Goal: Transaction & Acquisition: Purchase product/service

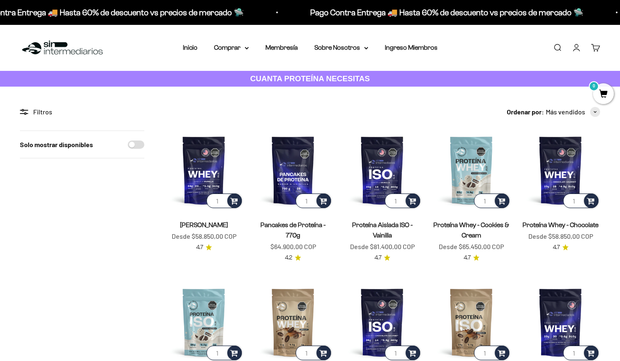
click at [576, 50] on link "Iniciar sesión" at bounding box center [576, 47] width 9 height 9
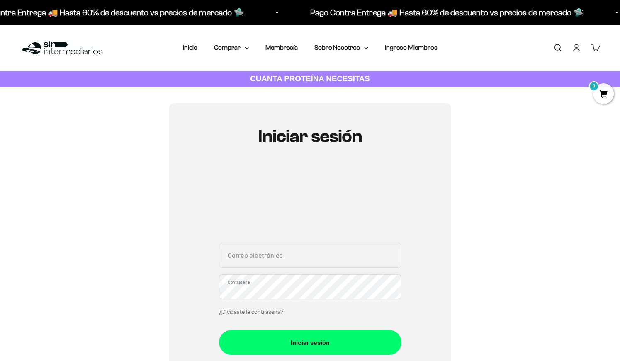
click at [288, 253] on input "Correo electrónico" at bounding box center [310, 255] width 183 height 25
type input "nico_calvin@hotmail.com"
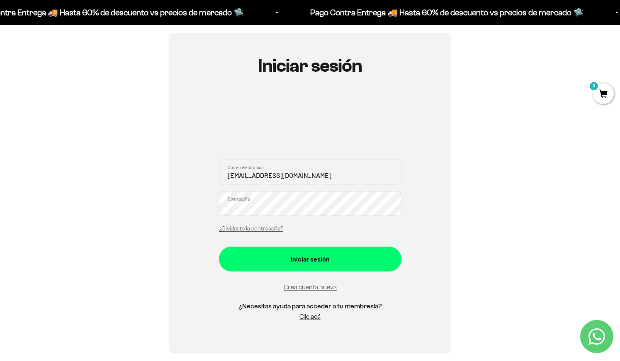
scroll to position [72, 0]
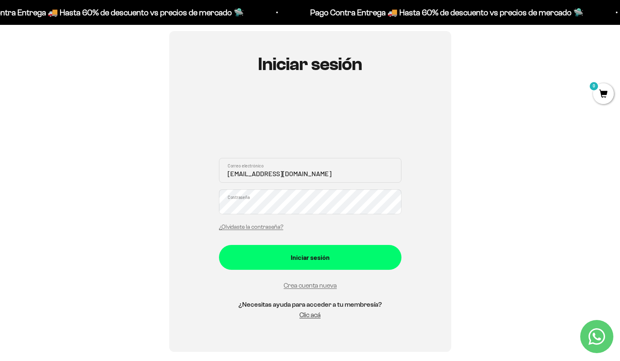
click at [219, 245] on button "Iniciar sesión" at bounding box center [310, 257] width 183 height 25
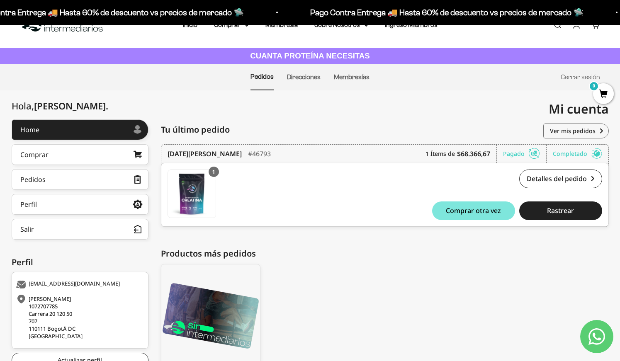
scroll to position [20, 0]
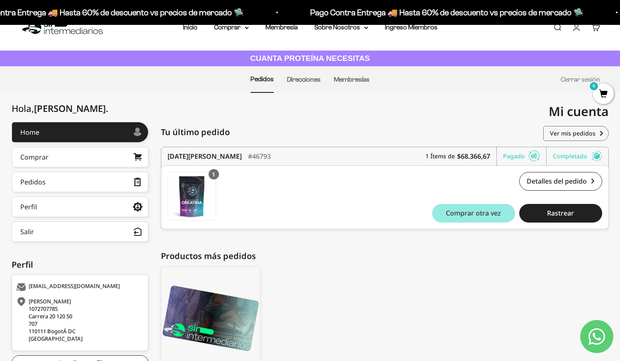
click at [470, 212] on span "Comprar otra vez" at bounding box center [473, 213] width 55 height 7
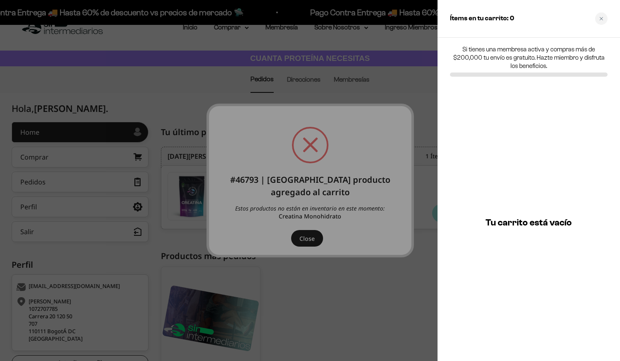
click at [310, 237] on div at bounding box center [310, 180] width 620 height 361
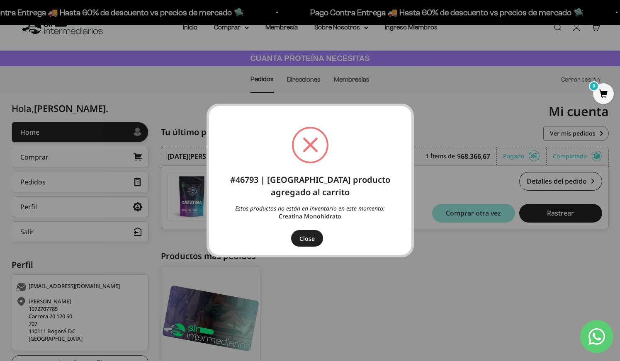
click at [319, 239] on button "Close" at bounding box center [307, 238] width 32 height 17
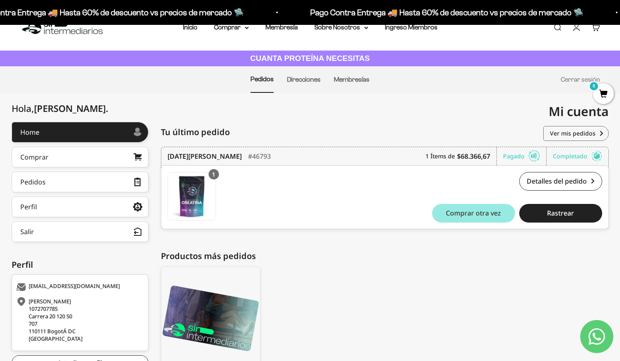
scroll to position [0, 0]
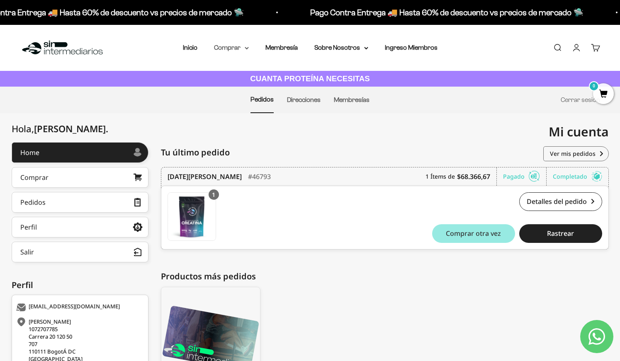
click at [236, 48] on summary "Comprar" at bounding box center [231, 47] width 35 height 11
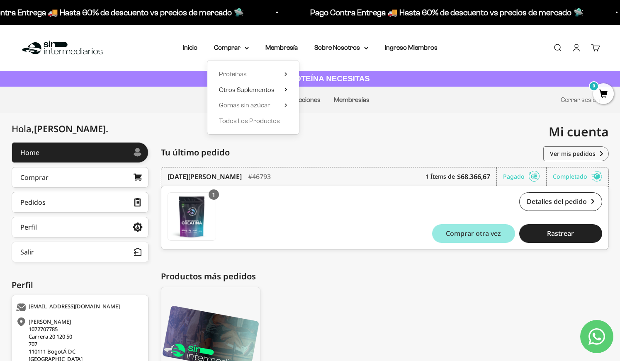
click at [261, 92] on span "Otros Suplementos" at bounding box center [247, 89] width 56 height 7
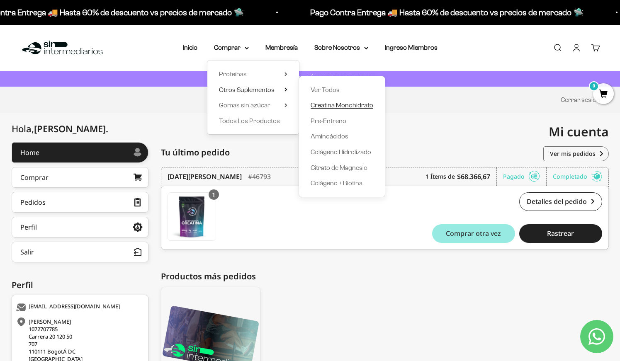
click at [332, 105] on span "Creatina Monohidrato" at bounding box center [342, 105] width 63 height 7
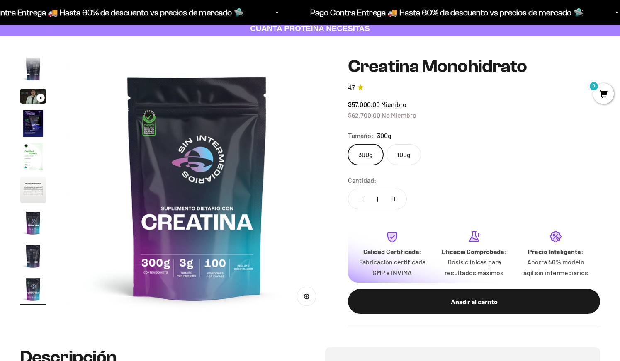
scroll to position [56, 0]
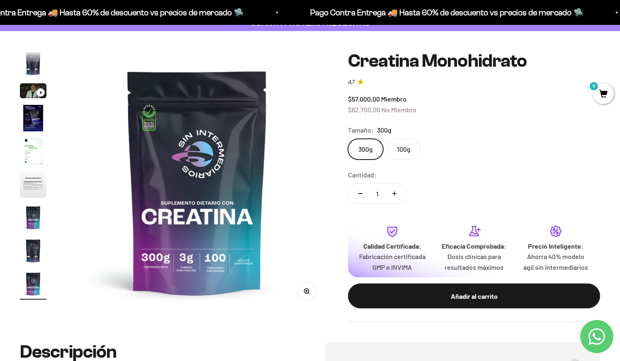
click at [403, 147] on label "100g" at bounding box center [404, 149] width 34 height 21
click at [348, 139] on input "100g" at bounding box center [348, 139] width 0 height 0
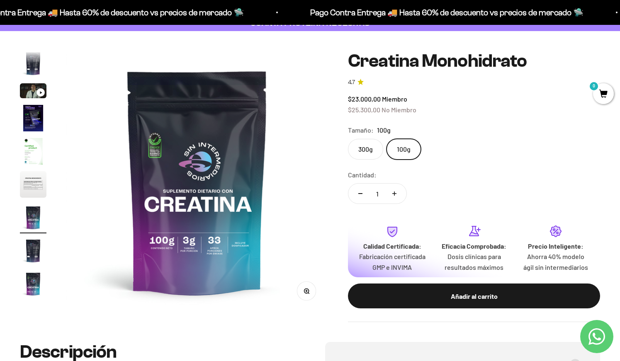
click at [370, 147] on label "300g" at bounding box center [365, 149] width 35 height 21
click at [348, 139] on input "300g" at bounding box center [348, 139] width 0 height 0
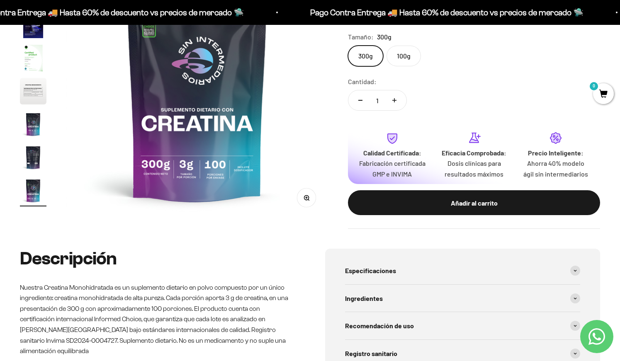
scroll to position [121, 0]
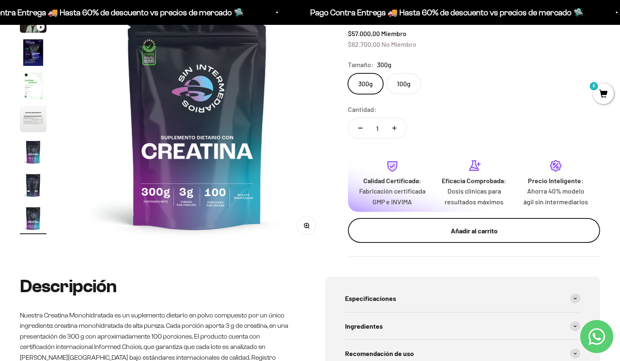
click at [427, 229] on div "Añadir al carrito" at bounding box center [474, 231] width 219 height 11
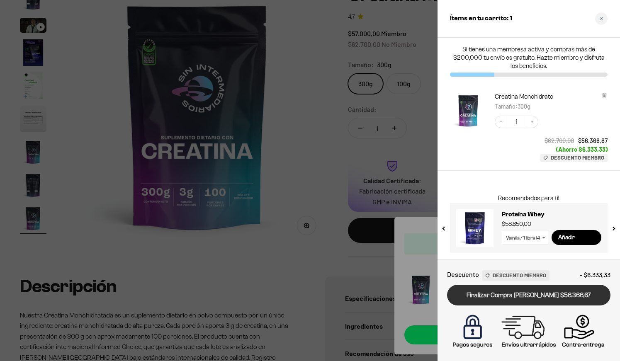
click at [513, 298] on link "Finalizar Compra [PERSON_NAME] $56.366,67" at bounding box center [528, 295] width 163 height 21
